Goal: Task Accomplishment & Management: Manage account settings

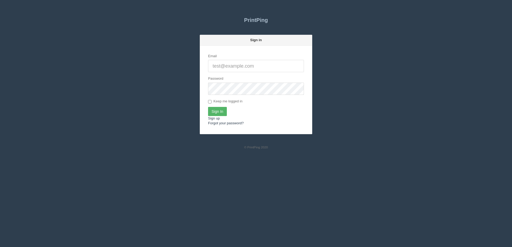
type input "[PERSON_NAME][EMAIL_ADDRESS][DOMAIN_NAME]"
click at [211, 113] on input "Sign In" at bounding box center [217, 111] width 19 height 9
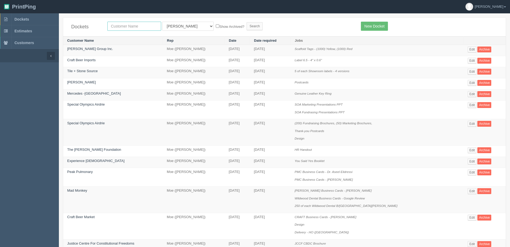
click at [141, 22] on input "text" at bounding box center [134, 26] width 54 height 9
type input "Platform Calgary"
click at [167, 25] on select "All Users Ali Ali Test 1 Aly Amy Ankit Arif Brandon Dan France Greg Jim Mark Ma…" at bounding box center [187, 26] width 51 height 9
select select "1"
click at [162, 22] on select "All Users Ali Ali Test 1 Aly Amy Ankit Arif Brandon Dan France Greg Jim Mark Ma…" at bounding box center [187, 26] width 51 height 9
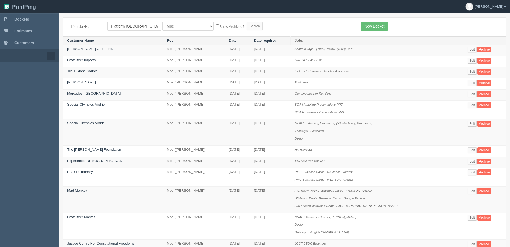
click at [216, 28] on label "Show Archived?" at bounding box center [230, 26] width 28 height 6
click at [216, 28] on input "Show Archived?" at bounding box center [217, 25] width 3 height 3
checkbox input "true"
click at [247, 24] on input "Search" at bounding box center [255, 26] width 16 height 8
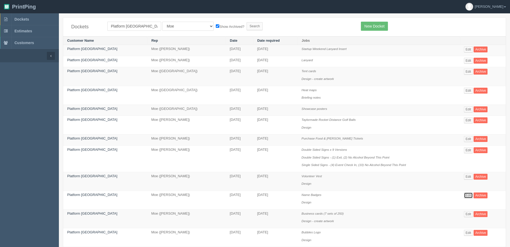
click at [464, 196] on link "Edit" at bounding box center [468, 196] width 9 height 6
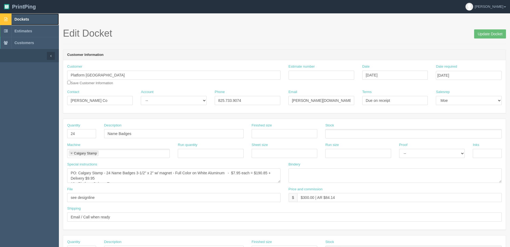
click at [21, 20] on span "Dockets" at bounding box center [21, 19] width 14 height 4
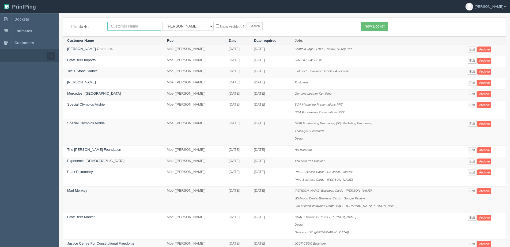
click at [141, 25] on input "text" at bounding box center [134, 26] width 54 height 9
type input "in-situ"
click at [247, 22] on input "Search" at bounding box center [255, 26] width 16 height 8
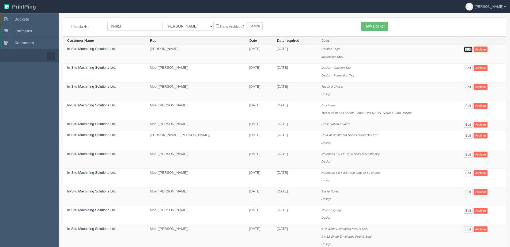
click at [466, 50] on link "Edit" at bounding box center [468, 50] width 9 height 6
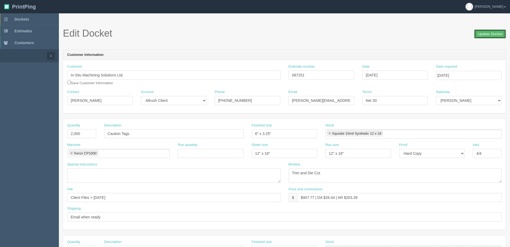
drag, startPoint x: 490, startPoint y: 35, endPoint x: 462, endPoint y: 35, distance: 27.6
click at [490, 35] on input "Update Docket" at bounding box center [490, 33] width 32 height 9
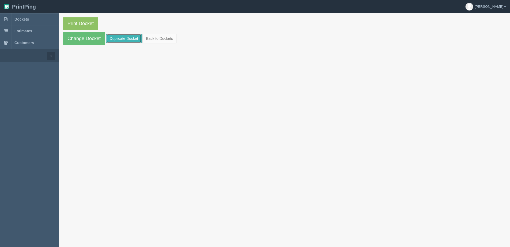
click at [111, 38] on link "Duplicate Docket" at bounding box center [123, 38] width 35 height 9
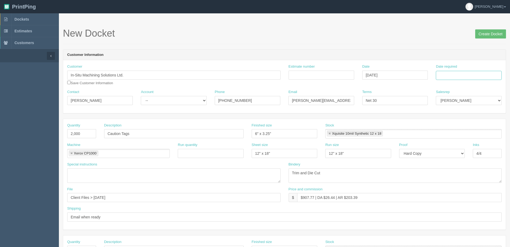
click at [470, 74] on input "Date required" at bounding box center [469, 75] width 66 height 9
click at [441, 152] on th "Today" at bounding box center [462, 150] width 50 height 8
click at [475, 111] on td "10" at bounding box center [476, 112] width 6 height 8
type input "October 10, 2025"
drag, startPoint x: 90, startPoint y: 102, endPoint x: -16, endPoint y: 111, distance: 106.9
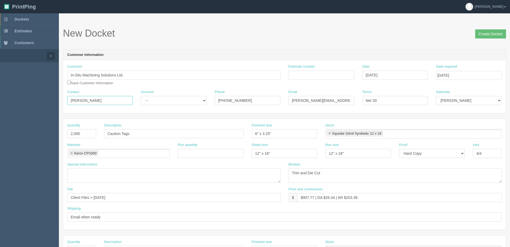
click at [0, 111] on html "PrintPing Dan Edit account ( dan@allrush.ca ) Logout Dockets Estimates Customers" at bounding box center [255, 243] width 510 height 486
drag, startPoint x: 70, startPoint y: 101, endPoint x: 0, endPoint y: 101, distance: 70.1
click at [0, 101] on section "Dockets Estimates Customers" at bounding box center [255, 249] width 510 height 473
type input "Jay"
drag, startPoint x: 299, startPoint y: 101, endPoint x: 267, endPoint y: 100, distance: 31.9
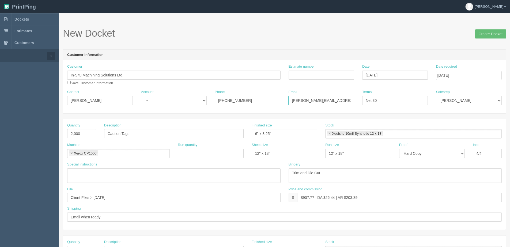
click at [273, 102] on div "Contact Jay Account -- Existing Client Allrush Client Rep Client Phone 403-993-…" at bounding box center [284, 100] width 442 height 20
type input "jay@insitumachining.com"
drag, startPoint x: 473, startPoint y: 100, endPoint x: 472, endPoint y: 105, distance: 5.3
click at [472, 102] on select "Mark Mikayla Aly Stacy Rebecca Matthew Viki Phil Greg Jim Sam Brandon Zach Stev…" at bounding box center [469, 100] width 66 height 9
select select "1"
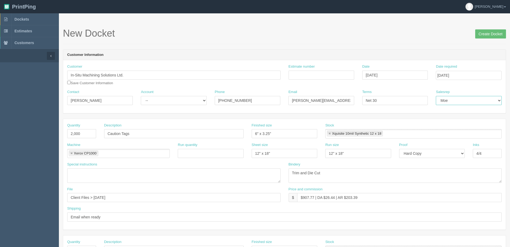
click at [436, 96] on select "Mark Mikayla Aly Stacy Rebecca Matthew Viki Phil Greg Jim Sam Brandon Zach Stev…" at bounding box center [469, 100] width 66 height 9
drag, startPoint x: 73, startPoint y: 134, endPoint x: 0, endPoint y: 137, distance: 72.6
click at [18, 137] on section "Dockets Estimates Customers" at bounding box center [255, 249] width 510 height 473
type input "4,000"
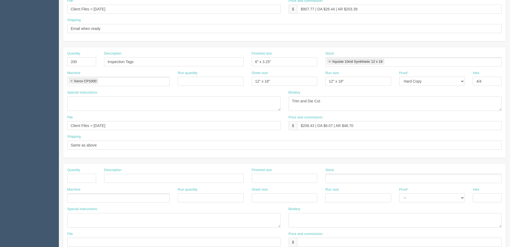
scroll to position [105, 0]
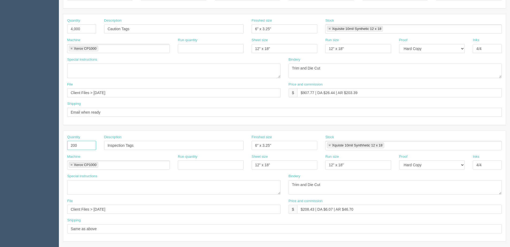
drag, startPoint x: -17, startPoint y: 146, endPoint x: -39, endPoint y: 146, distance: 22.8
click at [0, 146] on html "PrintPing Dan Edit account ( dan@allrush.ca ) Logout Dockets Estimates Customers" at bounding box center [255, 138] width 510 height 486
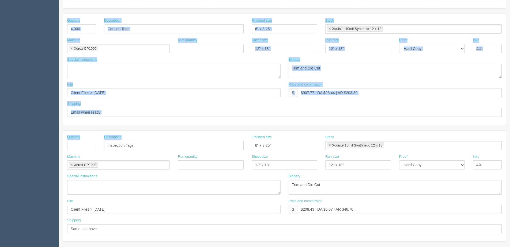
drag, startPoint x: 67, startPoint y: 147, endPoint x: 57, endPoint y: 148, distance: 10.0
click at [57, 148] on section "Dockets Estimates Customers" at bounding box center [255, 144] width 510 height 473
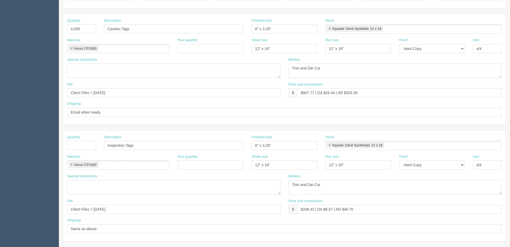
click at [162, 150] on div "Description Inspection Tags" at bounding box center [173, 145] width 147 height 20
drag, startPoint x: 112, startPoint y: 145, endPoint x: 33, endPoint y: 145, distance: 79.8
click at [33, 145] on section "Dockets Estimates Customers" at bounding box center [255, 144] width 510 height 473
drag, startPoint x: 270, startPoint y: 145, endPoint x: 249, endPoint y: 146, distance: 21.2
click at [249, 146] on div "Finished size 6" x 3.25"" at bounding box center [285, 145] width 74 height 20
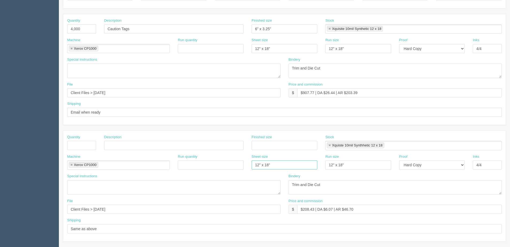
drag, startPoint x: 272, startPoint y: 168, endPoint x: 244, endPoint y: 171, distance: 27.8
click at [244, 171] on div "Machine Xerox CP1000 Xerox CP1000 Run quantity Sheet size 12" x 18" Run size 12…" at bounding box center [284, 164] width 442 height 20
drag, startPoint x: 350, startPoint y: 167, endPoint x: 388, endPoint y: 166, distance: 37.5
click at [298, 167] on div "Machine Xerox CP1000 Xerox CP1000 Run quantity Sheet size Run size 12" x 18" Pr…" at bounding box center [284, 164] width 442 height 20
drag, startPoint x: 435, startPoint y: 166, endPoint x: 432, endPoint y: 170, distance: 4.8
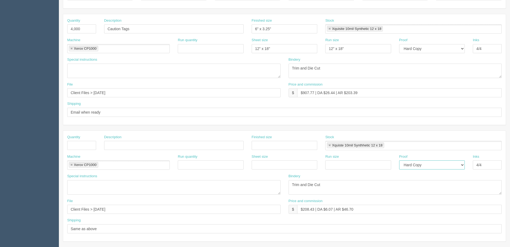
click at [435, 166] on select "-- Email Hard Copy" at bounding box center [432, 165] width 66 height 9
select select
click at [399, 161] on select "-- Email Hard Copy" at bounding box center [432, 165] width 66 height 9
drag, startPoint x: 492, startPoint y: 161, endPoint x: 483, endPoint y: 164, distance: 9.3
click at [483, 164] on input "4/4" at bounding box center [487, 165] width 29 height 9
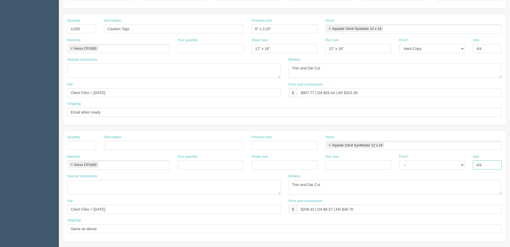
drag, startPoint x: 487, startPoint y: 164, endPoint x: 435, endPoint y: 170, distance: 52.0
click at [435, 170] on div "Machine Xerox CP1000 Xerox CP1000 Run quantity Sheet size Run size Proof -- Ema…" at bounding box center [284, 164] width 442 height 20
click at [329, 144] on link at bounding box center [329, 145] width 3 height 3
drag, startPoint x: 322, startPoint y: 188, endPoint x: 194, endPoint y: 190, distance: 128.8
click at [194, 190] on div "Special instructions Bindery Trim and Die Cut" at bounding box center [284, 186] width 442 height 25
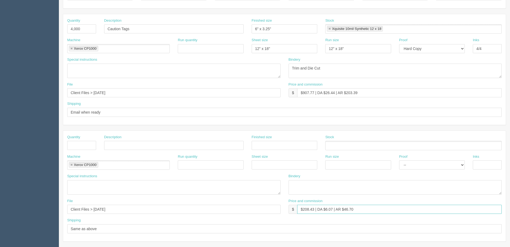
drag, startPoint x: 365, startPoint y: 211, endPoint x: 182, endPoint y: 211, distance: 183.3
click at [182, 211] on div "File Client Files > June 2024 Price and commission $ $208.43 | DA $6.07 | AR $4…" at bounding box center [284, 209] width 442 height 20
drag, startPoint x: 51, startPoint y: 210, endPoint x: 37, endPoint y: 206, distance: 15.0
click at [32, 210] on section "Dockets Estimates Customers" at bounding box center [255, 144] width 510 height 473
click at [70, 165] on link at bounding box center [71, 165] width 3 height 3
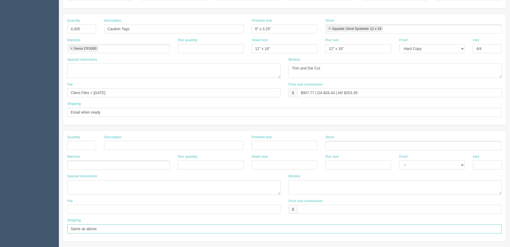
drag, startPoint x: 98, startPoint y: 231, endPoint x: 62, endPoint y: 220, distance: 37.4
click at [5, 226] on section "Dockets Estimates Customers" at bounding box center [255, 144] width 510 height 473
drag, startPoint x: 318, startPoint y: 92, endPoint x: 336, endPoint y: 94, distance: 18.5
click at [336, 94] on input "$907.77 | DA $26.44 | AR $203.39" at bounding box center [399, 92] width 204 height 9
drag, startPoint x: 302, startPoint y: 94, endPoint x: 314, endPoint y: 96, distance: 12.1
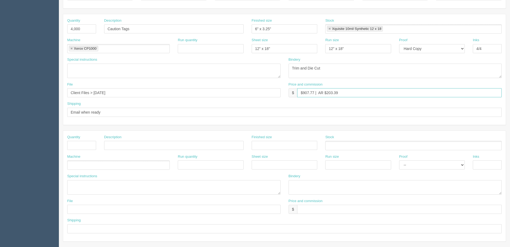
click at [314, 96] on input "$907.77 | AR $203.39" at bounding box center [399, 92] width 204 height 9
drag, startPoint x: 327, startPoint y: 94, endPoint x: 437, endPoint y: 85, distance: 110.1
click at [437, 85] on div "Price and commission $ $1786.03 | AR $203.39" at bounding box center [395, 90] width 213 height 16
type input "$1786.03 | AR $489.93"
drag, startPoint x: 118, startPoint y: 96, endPoint x: -41, endPoint y: 96, distance: 158.7
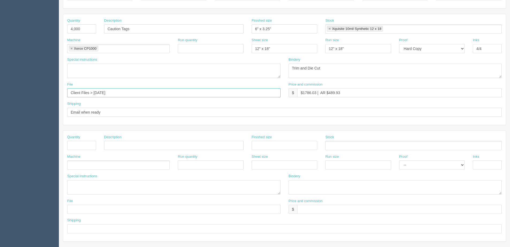
click at [0, 96] on html "PrintPing Dan Edit account ( dan@allrush.ca ) Logout Dockets Estimates Customers" at bounding box center [255, 138] width 510 height 486
type input "Files @ Allrush"
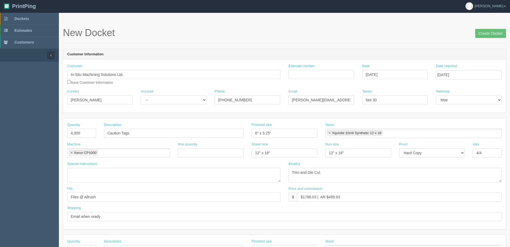
scroll to position [0, 0]
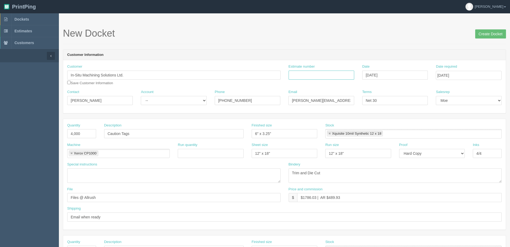
click at [329, 77] on input "Estimate number" at bounding box center [322, 75] width 66 height 9
type input "087251"
click at [163, 105] on div "Account -- Existing Client Allrush Client Rep Client" at bounding box center [174, 100] width 74 height 20
drag, startPoint x: 166, startPoint y: 101, endPoint x: 167, endPoint y: 105, distance: 4.4
click at [166, 101] on select "-- Existing Client Allrush Client Rep Client" at bounding box center [174, 100] width 66 height 9
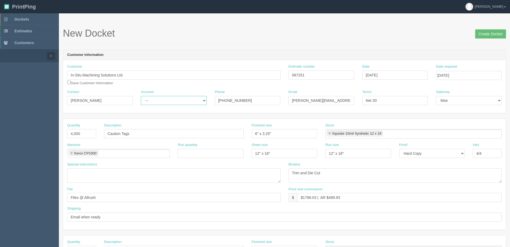
select select "Allrush Client"
click at [141, 96] on select "-- Existing Client Allrush Client Rep Client" at bounding box center [174, 100] width 66 height 9
click at [482, 33] on input "Create Docket" at bounding box center [490, 33] width 31 height 9
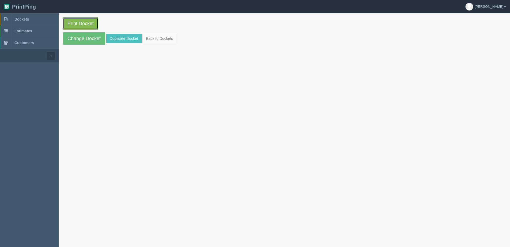
click at [84, 21] on link "Print Docket" at bounding box center [80, 23] width 35 height 12
click at [162, 35] on link "Back to Dockets" at bounding box center [159, 38] width 34 height 9
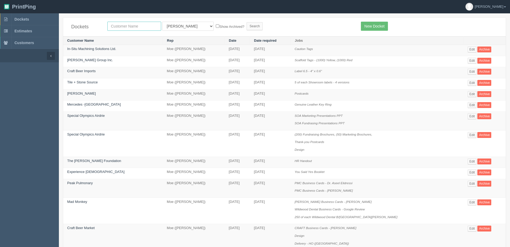
click at [115, 25] on input "text" at bounding box center [134, 26] width 54 height 9
type input "craft"
click at [247, 22] on input "Search" at bounding box center [255, 26] width 16 height 8
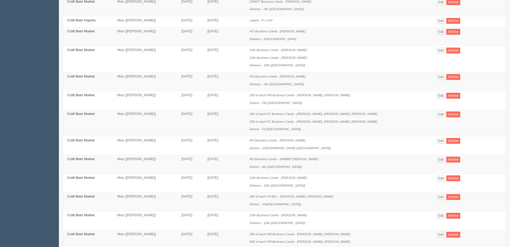
scroll to position [161, 0]
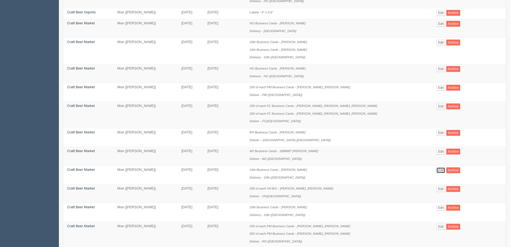
drag, startPoint x: 440, startPoint y: 170, endPoint x: 407, endPoint y: 149, distance: 39.3
click at [440, 170] on link "Edit" at bounding box center [440, 171] width 9 height 6
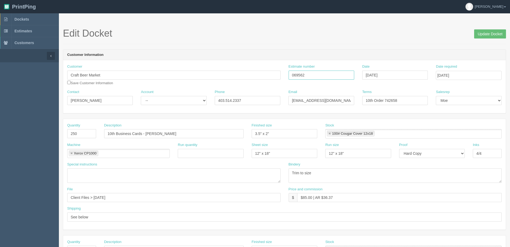
drag, startPoint x: 305, startPoint y: 77, endPoint x: 234, endPoint y: 87, distance: 70.8
click at [234, 87] on div "Customer Craft Beer Market Save Customer Information Estimate number 069562 Dat…" at bounding box center [284, 76] width 442 height 25
click at [502, 30] on input "Update Docket" at bounding box center [490, 33] width 32 height 9
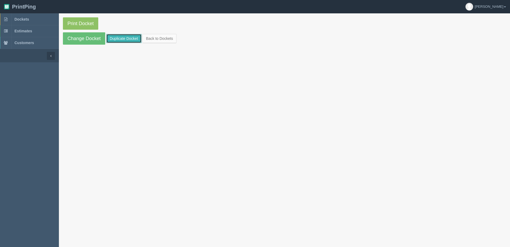
click at [128, 36] on link "Duplicate Docket" at bounding box center [123, 38] width 35 height 9
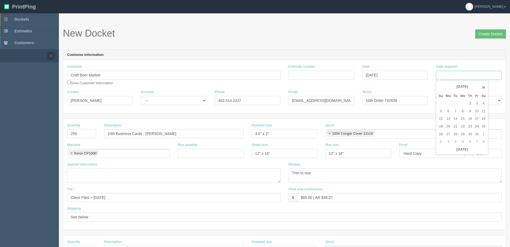
click at [458, 73] on input "Date required" at bounding box center [469, 75] width 66 height 9
click at [449, 153] on th "Today" at bounding box center [462, 150] width 50 height 8
click at [470, 112] on td "9" at bounding box center [470, 112] width 7 height 8
type input "October 9, 2025"
drag, startPoint x: 146, startPoint y: 136, endPoint x: 220, endPoint y: 134, distance: 73.9
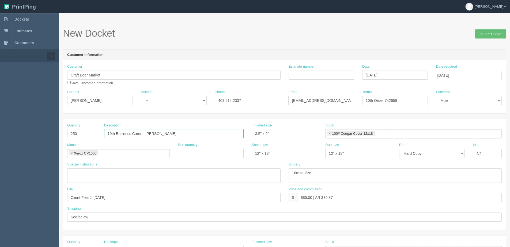
click at [220, 134] on input "10th Business Cards - Kevan Murphy" at bounding box center [173, 133] width 139 height 9
paste input "Maxwell Youngson"
type input "10th Business Cards - Maxwell Youngson"
drag, startPoint x: 94, startPoint y: 198, endPoint x: 195, endPoint y: 181, distance: 103.1
click at [181, 184] on div "Quantity 250 Description 10th Business Cards - Maxwell Youngson Finished size 3…" at bounding box center [284, 174] width 442 height 111
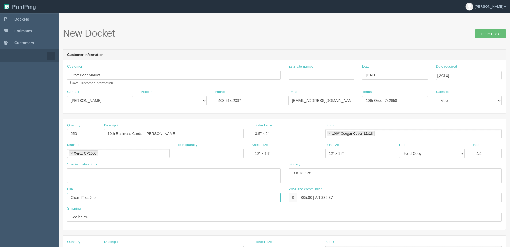
type input "Client Files > October 2025"
click at [307, 71] on input "Estimate number" at bounding box center [322, 75] width 66 height 9
paste input "Maxwell Youngson"
drag, startPoint x: 301, startPoint y: 79, endPoint x: 78, endPoint y: 97, distance: 224.3
click at [84, 97] on div "Customer Craft Beer Market Save Customer Information Estimate number Maxwell Yo…" at bounding box center [284, 86] width 442 height 53
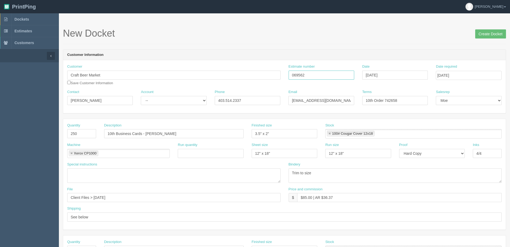
type input "069562"
type input "October 7, 2025"
drag, startPoint x: 179, startPoint y: 102, endPoint x: 177, endPoint y: 105, distance: 3.9
click at [179, 102] on select "-- Existing Client Allrush Client Rep Client" at bounding box center [174, 100] width 66 height 9
select select "Allrush Client"
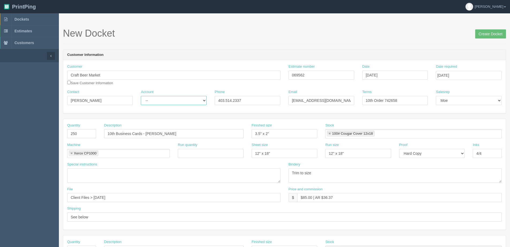
click at [141, 96] on select "-- Existing Client Allrush Client Rep Client" at bounding box center [174, 100] width 66 height 9
drag, startPoint x: 385, startPoint y: 101, endPoint x: 492, endPoint y: 98, distance: 106.8
click at [492, 98] on div "Contact Cole Mooy Account -- Existing Client Allrush Client Rep Client Phone 40…" at bounding box center [284, 100] width 442 height 20
type input "10th Order 759301"
click at [493, 35] on input "Create Docket" at bounding box center [490, 33] width 31 height 9
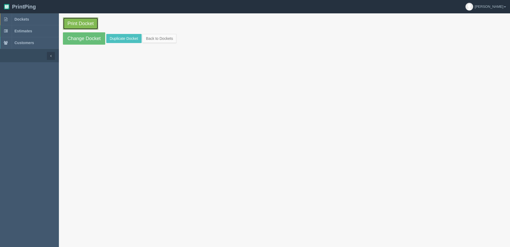
click at [75, 26] on link "Print Docket" at bounding box center [80, 23] width 35 height 12
click at [156, 38] on link "Back to Dockets" at bounding box center [159, 38] width 34 height 9
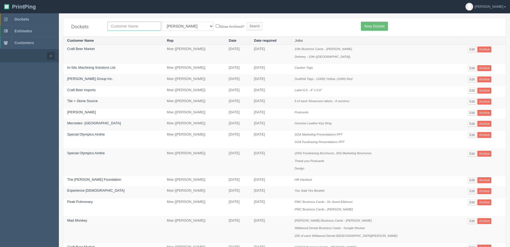
click at [123, 26] on input "text" at bounding box center [134, 26] width 54 height 9
type input "craft"
click at [247, 22] on input "Search" at bounding box center [255, 26] width 16 height 8
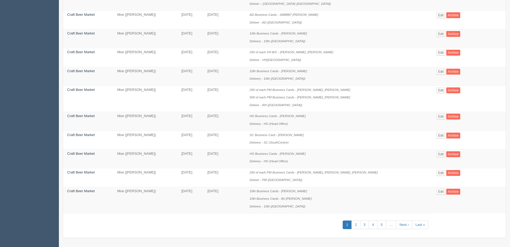
scroll to position [316, 0]
click at [355, 227] on link "2" at bounding box center [355, 225] width 9 height 9
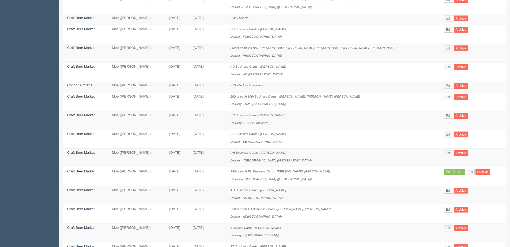
scroll to position [214, 0]
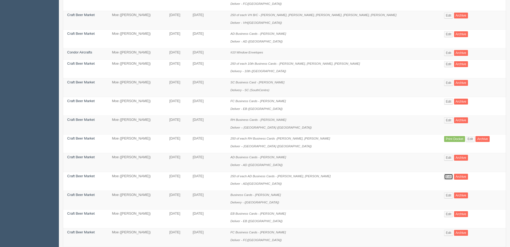
click at [444, 178] on link "Edit" at bounding box center [448, 177] width 9 height 6
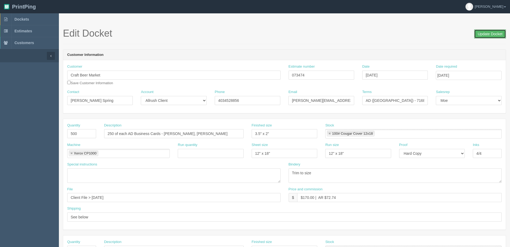
click at [488, 37] on input "Update Docket" at bounding box center [490, 33] width 32 height 9
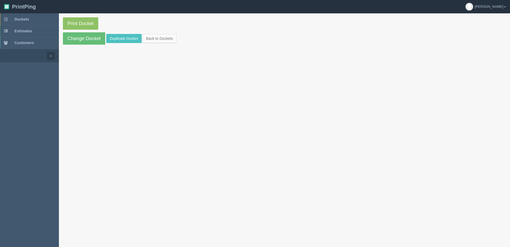
click at [106, 35] on section "Print Docket Change Docket Duplicate Docket Back to Dockets" at bounding box center [284, 30] width 451 height 35
drag, startPoint x: 120, startPoint y: 40, endPoint x: 119, endPoint y: 37, distance: 3.0
click at [120, 40] on link "Duplicate Docket" at bounding box center [123, 38] width 35 height 9
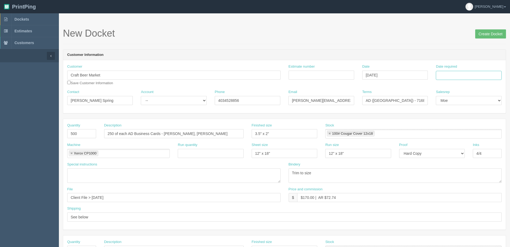
click at [452, 78] on input "Date required" at bounding box center [469, 75] width 66 height 9
click at [447, 153] on th "Today" at bounding box center [462, 150] width 50 height 8
click at [468, 112] on td "9" at bounding box center [470, 112] width 7 height 8
type input "October 9, 2025"
drag, startPoint x: -28, startPoint y: 104, endPoint x: -36, endPoint y: 104, distance: 8.6
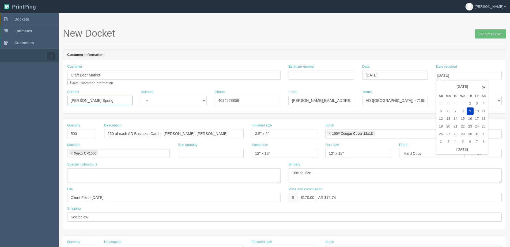
click at [0, 104] on html "PrintPing Dan Edit account ( dan@allrush.ca ) Logout Dockets Estimates Customers" at bounding box center [255, 243] width 510 height 486
paste input "CRAFT Toronto"
type input "CRAFT Toronto"
drag, startPoint x: 348, startPoint y: 101, endPoint x: 130, endPoint y: 101, distance: 218.1
click at [130, 101] on div "Contact CRAFT Toronto Account -- Existing Client Allrush Client Rep Client Phon…" at bounding box center [284, 100] width 442 height 20
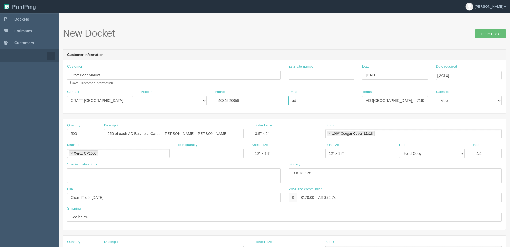
type input "adelaideoffice@craftbeermarket.ca"
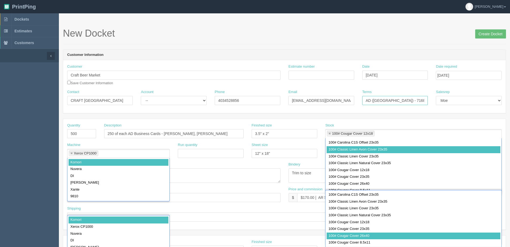
drag, startPoint x: 390, startPoint y: 101, endPoint x: 511, endPoint y: 85, distance: 122.3
click at [510, 86] on html "PrintPing Dan Edit account ( dan@allrush.ca ) Logout Dockets Estimates Customers" at bounding box center [255, 243] width 510 height 486
type input "AD (Toronto) - 753588"
click at [86, 137] on input "500" at bounding box center [81, 133] width 29 height 9
drag, startPoint x: 85, startPoint y: 134, endPoint x: 31, endPoint y: 141, distance: 54.5
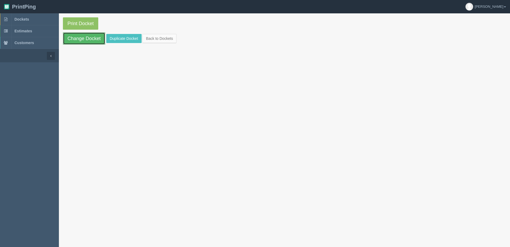
click at [87, 37] on link "Change Docket" at bounding box center [84, 38] width 42 height 12
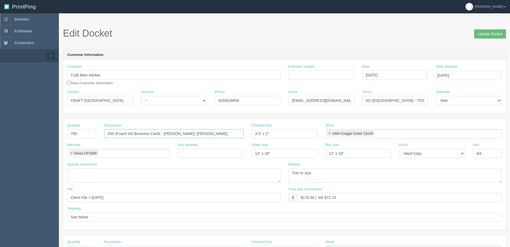
drag, startPoint x: 164, startPoint y: 135, endPoint x: 325, endPoint y: 124, distance: 161.2
paste input "ory McGouran"
click at [210, 137] on input "250 of each AD Business Cards - Rory McGouran," at bounding box center [173, 133] width 139 height 9
paste input "Umberto Aceto"
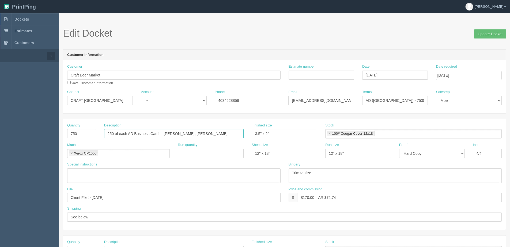
click at [219, 132] on input "250 of each AD Business Cards - Rory McGouran, Umberto Aceto" at bounding box center [173, 133] width 139 height 9
paste input "Ester Girardi"
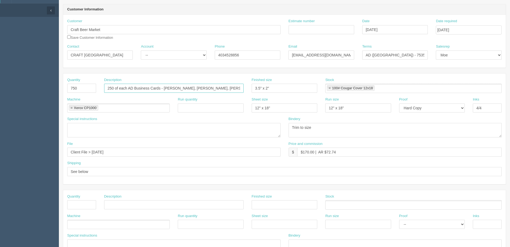
scroll to position [54, 0]
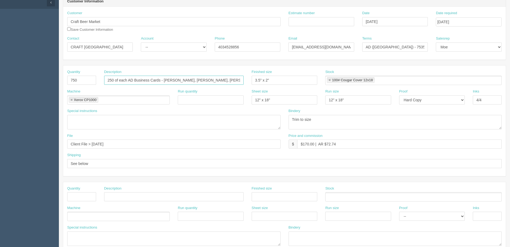
type input "250 of each AD Business Cards - Rory McGouran, Umberto Aceto, Ester Girardi"
drag, startPoint x: 92, startPoint y: 143, endPoint x: 354, endPoint y: 117, distance: 263.6
click at [339, 118] on div "Quantity 750 Description 250 of each AD Business Cards - Rory McGouran, Umberto…" at bounding box center [284, 121] width 442 height 111
drag, startPoint x: 91, startPoint y: 144, endPoint x: 272, endPoint y: 145, distance: 180.9
click at [263, 145] on input "Client File > July 2024" at bounding box center [173, 144] width 213 height 9
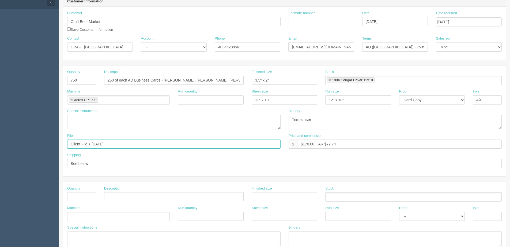
type input "Client File > October 2025"
drag, startPoint x: 322, startPoint y: 151, endPoint x: 319, endPoint y: 148, distance: 4.0
click at [321, 149] on div "Price and commission $ $170.00 | AR $72.74" at bounding box center [395, 144] width 221 height 20
drag, startPoint x: 303, startPoint y: 144, endPoint x: 314, endPoint y: 144, distance: 11.3
click at [314, 144] on input "$170.00 | AR $72.74" at bounding box center [399, 144] width 204 height 9
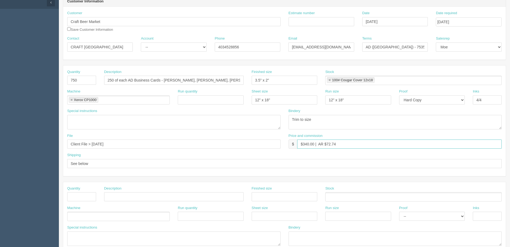
type input "$340.00 | AR $72.74"
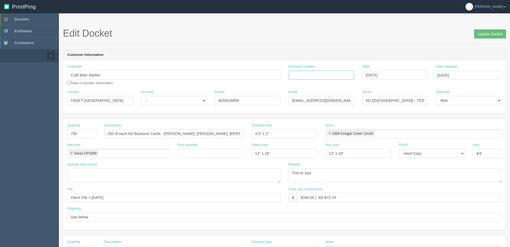
click at [319, 75] on input "Estimate number" at bounding box center [322, 75] width 66 height 9
type input "077412"
type input "October 7, 2025"
click at [156, 100] on select "-- Existing Client Allrush Client Rep Client" at bounding box center [174, 100] width 66 height 9
select select "Allrush Client"
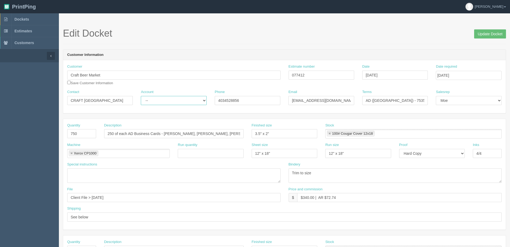
click at [141, 96] on select "-- Existing Client Allrush Client Rep Client" at bounding box center [174, 100] width 66 height 9
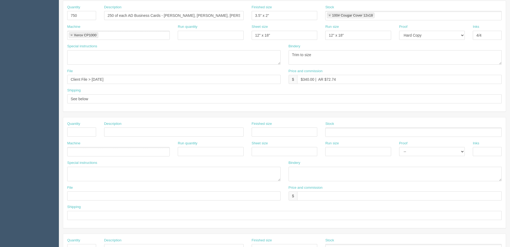
scroll to position [105, 0]
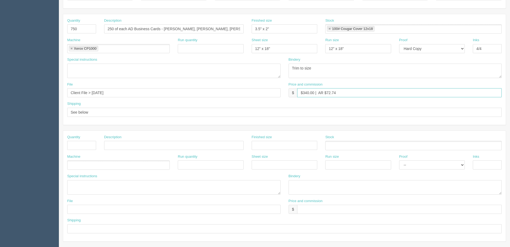
drag, startPoint x: 325, startPoint y: 93, endPoint x: 458, endPoint y: 72, distance: 134.4
click at [456, 74] on div "Quantity 750 Description 250 of each AD Business Cards - Rory McGouran, Umberto…" at bounding box center [284, 69] width 442 height 111
type input "$340.00 | AR $236.21"
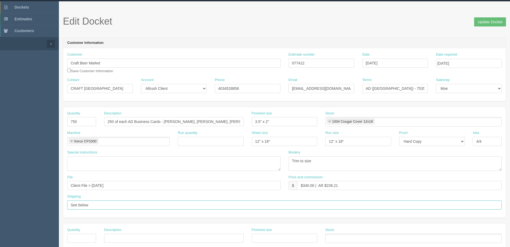
scroll to position [0, 0]
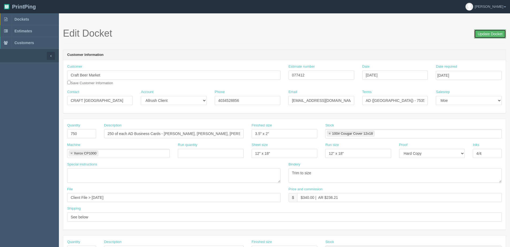
click at [483, 33] on input "Update Docket" at bounding box center [490, 33] width 32 height 9
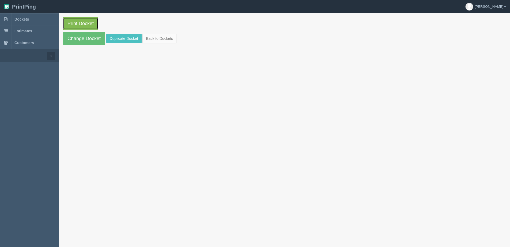
click at [83, 27] on link "Print Docket" at bounding box center [80, 23] width 35 height 12
